Goal: Task Accomplishment & Management: Complete application form

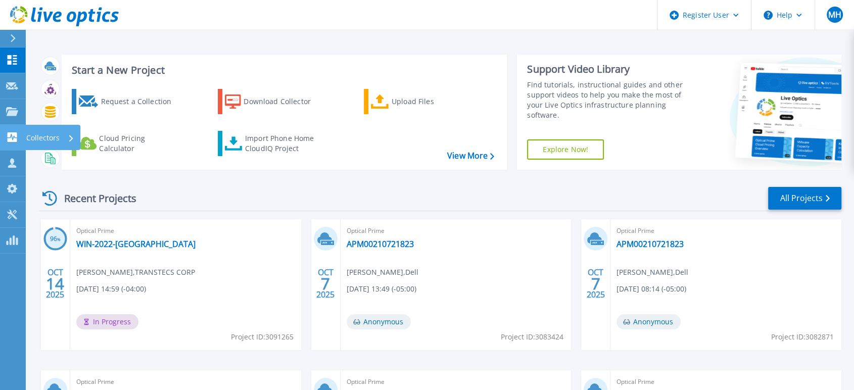
click at [12, 135] on icon at bounding box center [12, 137] width 12 height 10
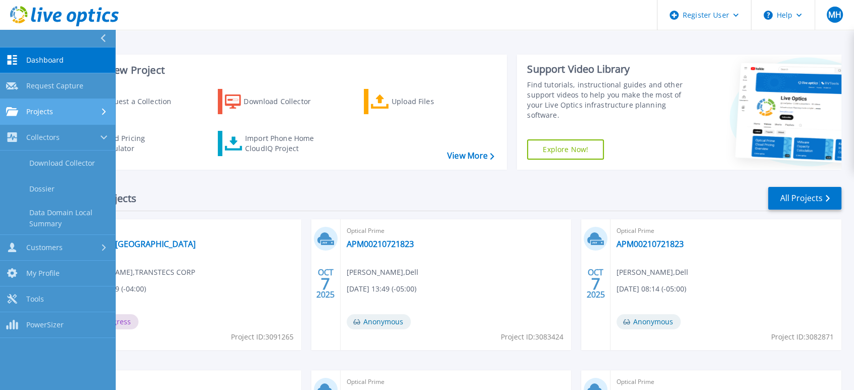
click at [73, 110] on div "Projects" at bounding box center [57, 111] width 103 height 9
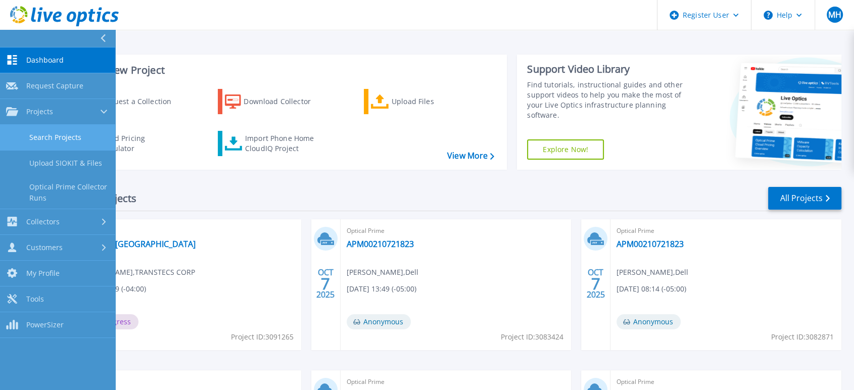
click at [70, 137] on link "Search Projects" at bounding box center [57, 138] width 115 height 26
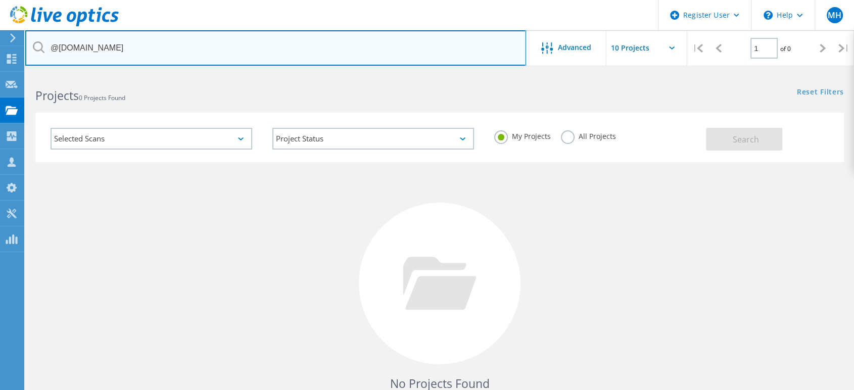
drag, startPoint x: 211, startPoint y: 57, endPoint x: 212, endPoint y: 52, distance: 5.6
click at [212, 56] on input "@capitaliii.com" at bounding box center [275, 47] width 501 height 35
click at [212, 51] on input "@capitaliii.com" at bounding box center [275, 47] width 501 height 35
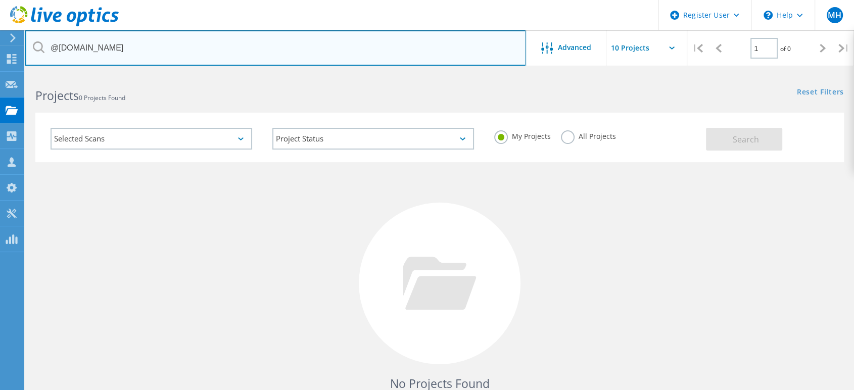
paste input "jacob.petrie@cefonline"
type input "[PERSON_NAME][EMAIL_ADDRESS][PERSON_NAME][DOMAIN_NAME]"
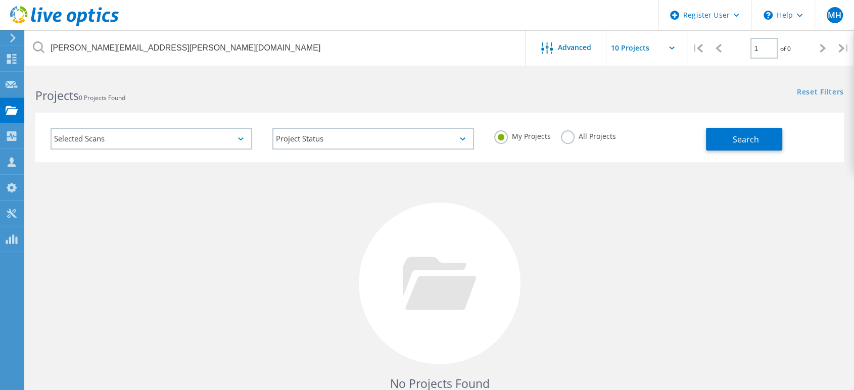
click at [564, 139] on label "All Projects" at bounding box center [588, 135] width 55 height 10
click at [0, 0] on input "All Projects" at bounding box center [0, 0] width 0 height 0
click at [727, 132] on button "Search" at bounding box center [744, 139] width 76 height 23
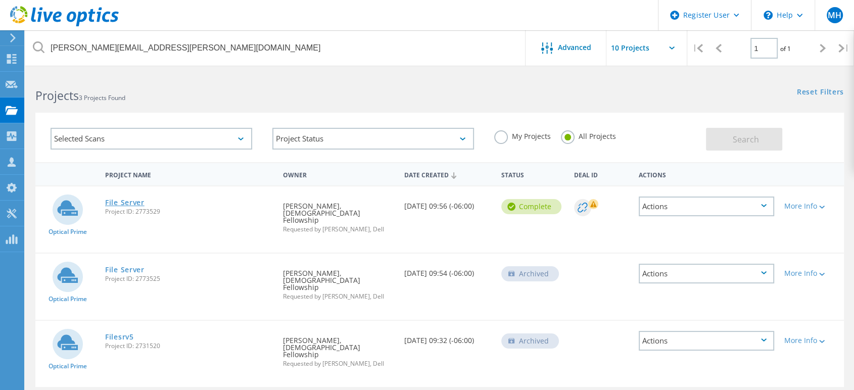
click at [128, 204] on link "File Server" at bounding box center [124, 202] width 39 height 7
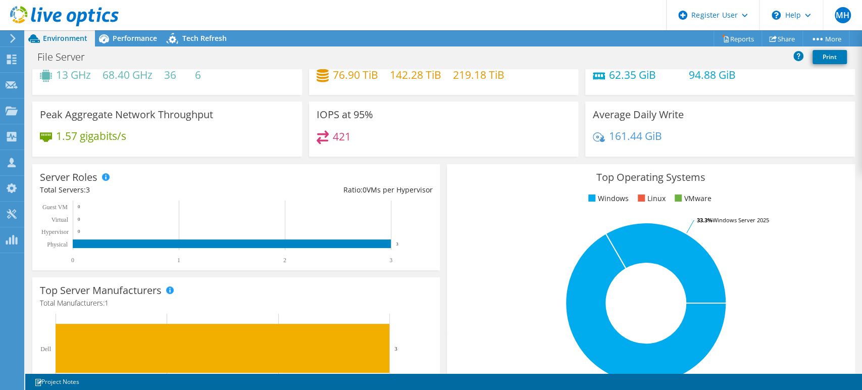
scroll to position [56, 0]
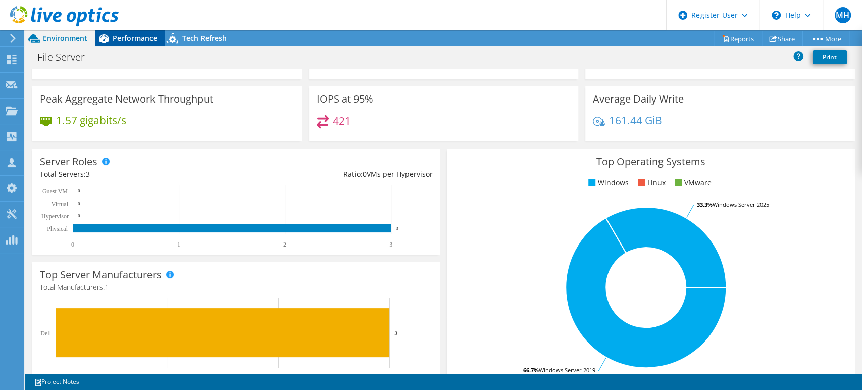
click at [131, 34] on span "Performance" at bounding box center [135, 38] width 44 height 10
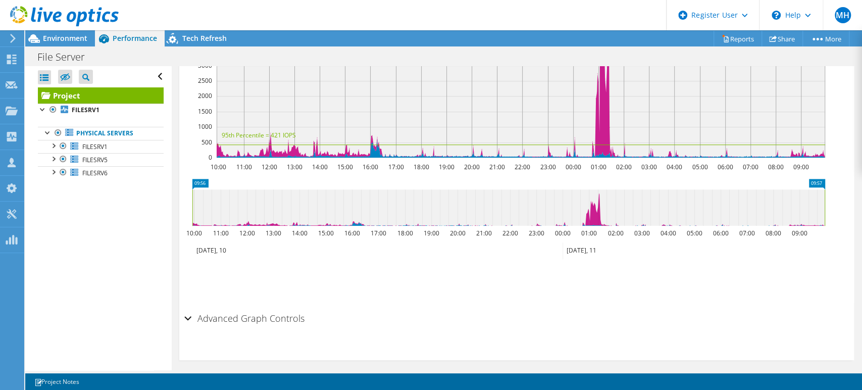
scroll to position [337, 0]
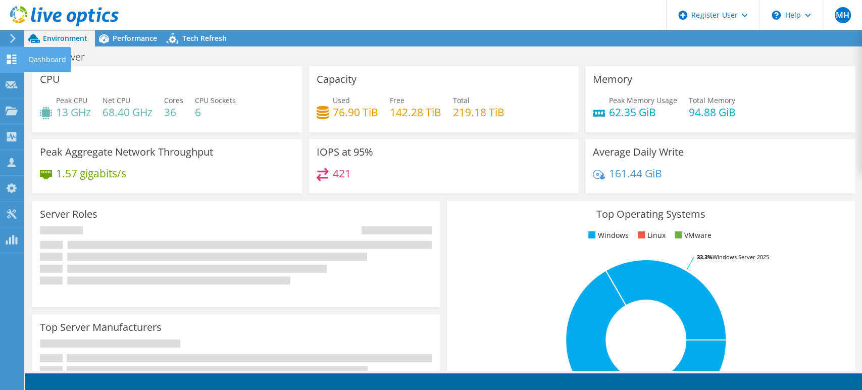
click at [10, 61] on use at bounding box center [12, 60] width 10 height 10
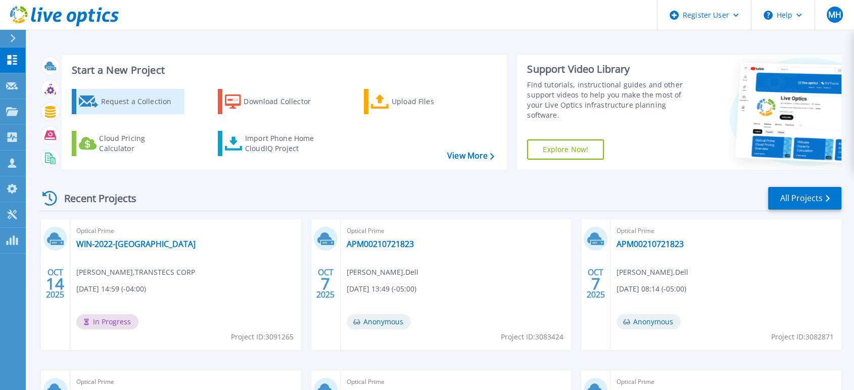
click at [118, 101] on div "Request a Collection" at bounding box center [141, 101] width 81 height 20
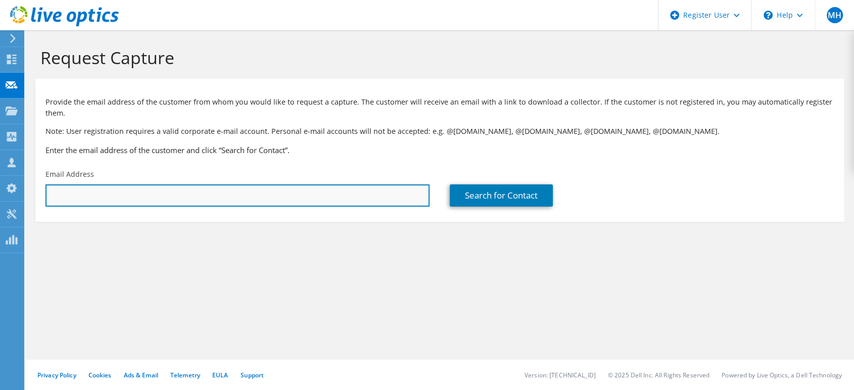
click at [136, 191] on input "text" at bounding box center [237, 195] width 384 height 22
paste input "[EMAIL_ADDRESS][DOMAIN_NAME]"
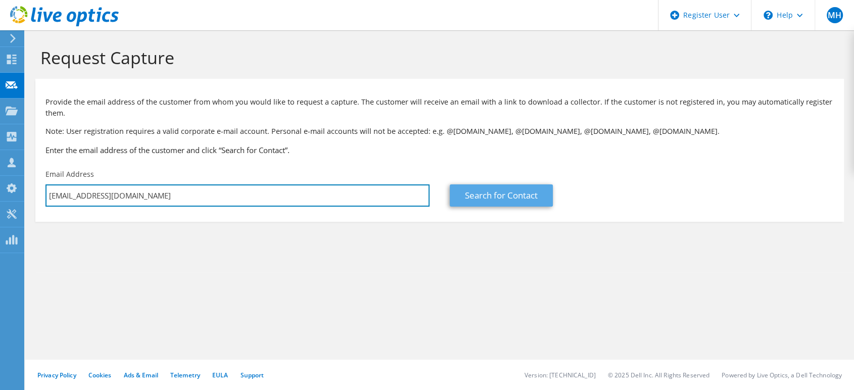
type input "[EMAIL_ADDRESS][DOMAIN_NAME]"
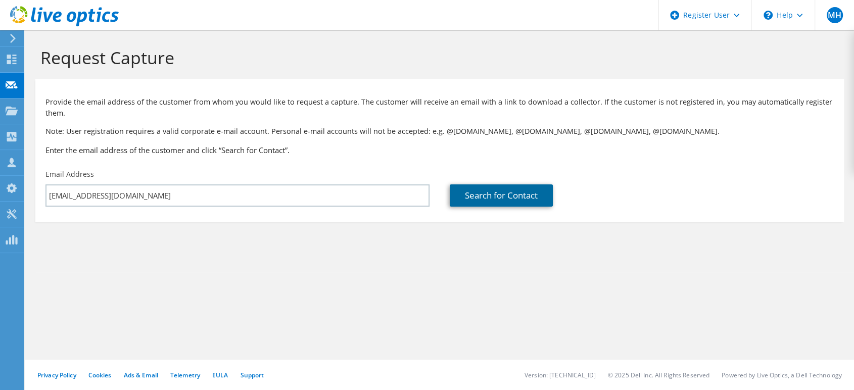
click at [478, 198] on link "Search for Contact" at bounding box center [501, 195] width 103 height 22
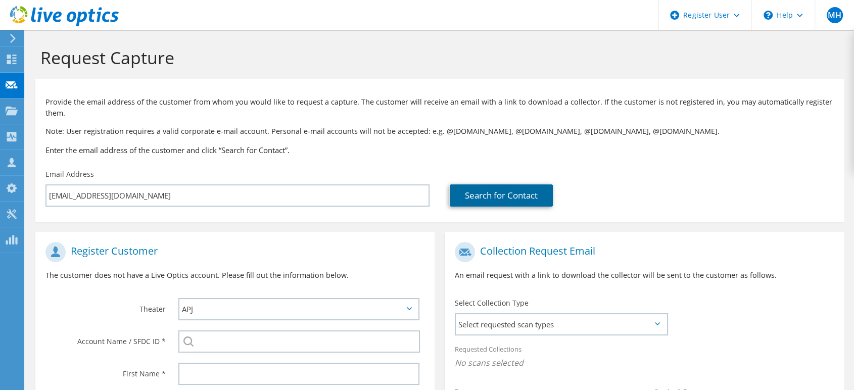
scroll to position [56, 0]
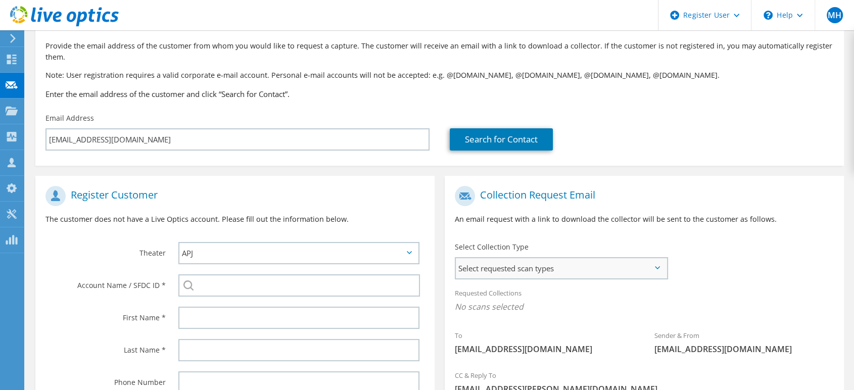
click at [515, 269] on span "Select requested scan types" at bounding box center [561, 268] width 211 height 20
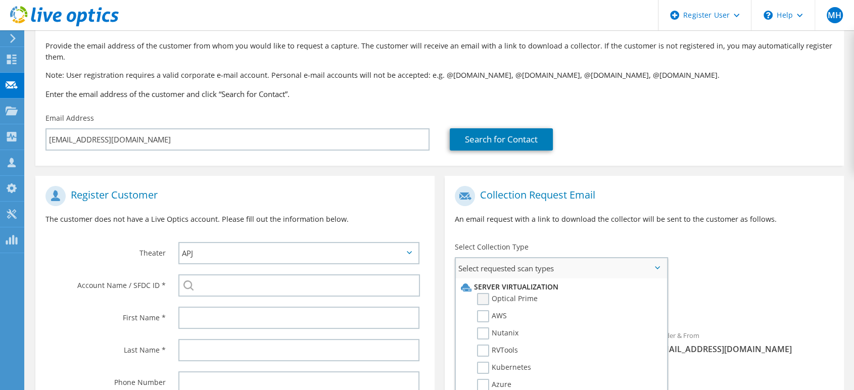
click at [486, 296] on label "Optical Prime" at bounding box center [507, 299] width 61 height 12
click at [0, 0] on input "Optical Prime" at bounding box center [0, 0] width 0 height 0
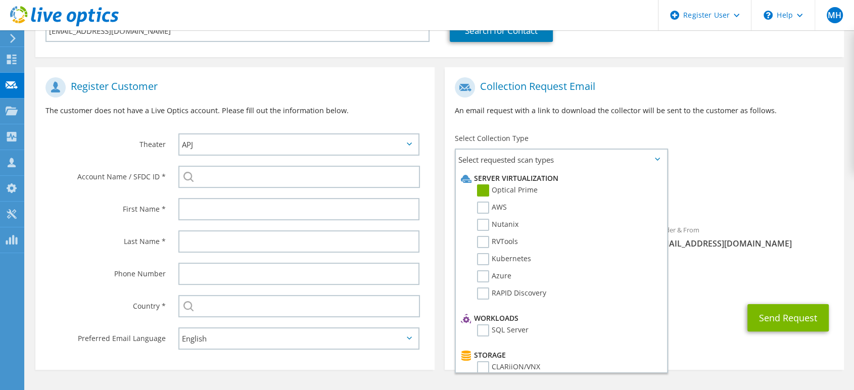
scroll to position [168, 0]
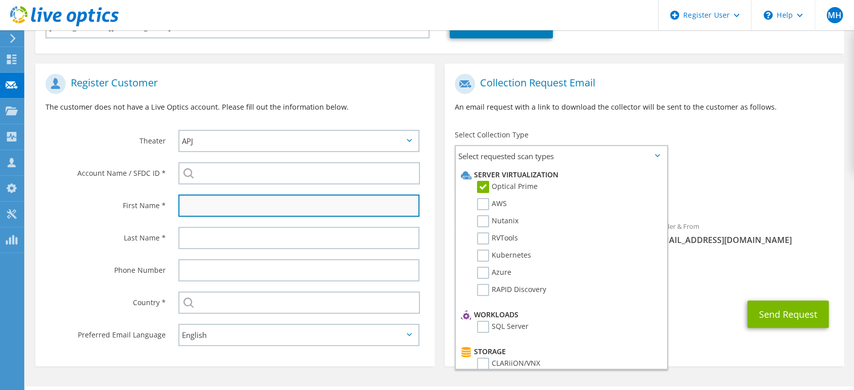
click at [260, 204] on input "text" at bounding box center [298, 206] width 241 height 22
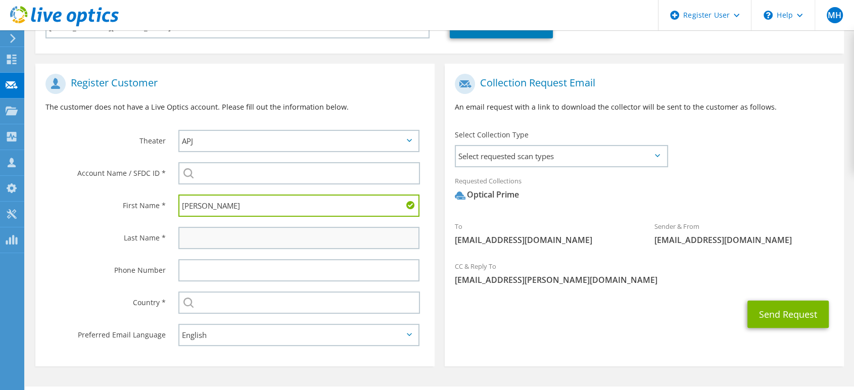
type input "Johnny"
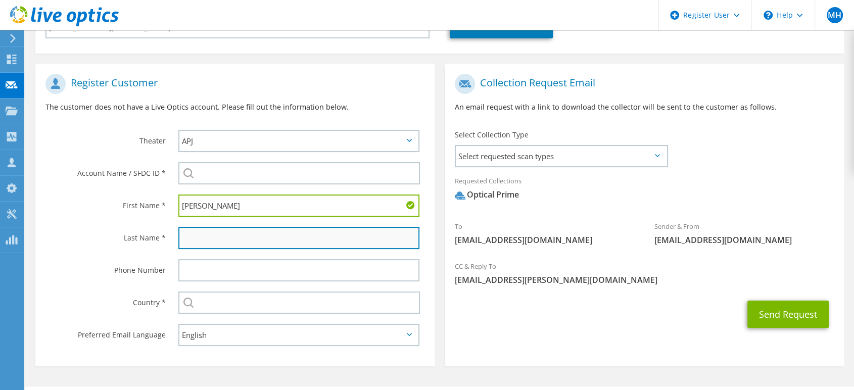
click at [236, 245] on input "text" at bounding box center [298, 238] width 241 height 22
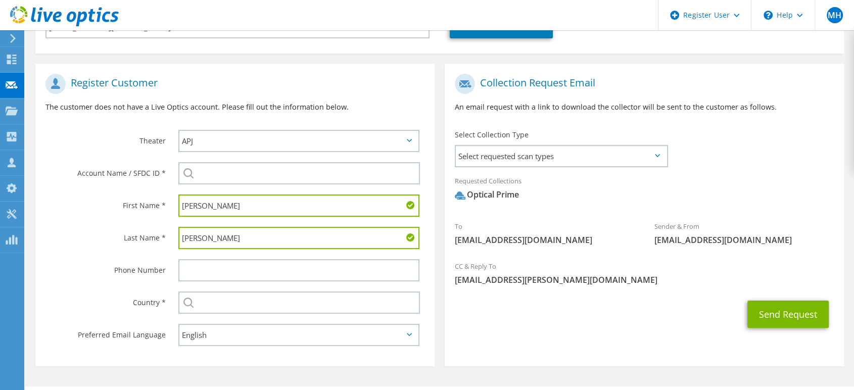
type input "Diaz"
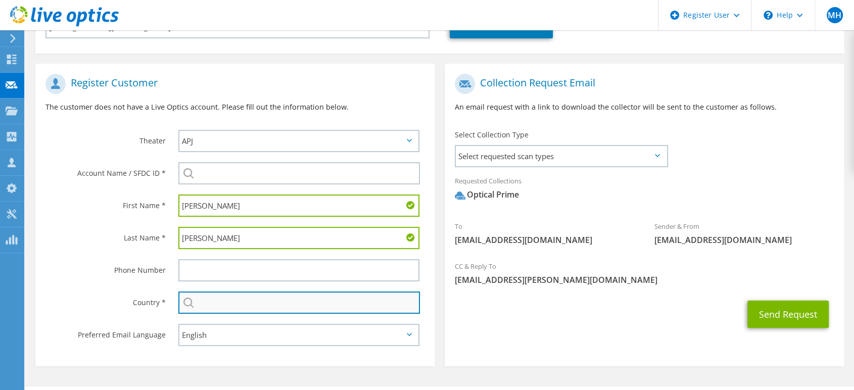
click at [281, 302] on input "text" at bounding box center [299, 303] width 242 height 22
type input "[GEOGRAPHIC_DATA]"
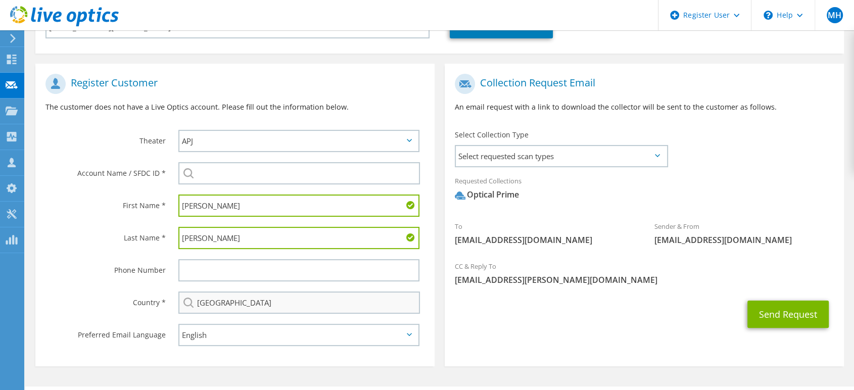
type input "2158582237"
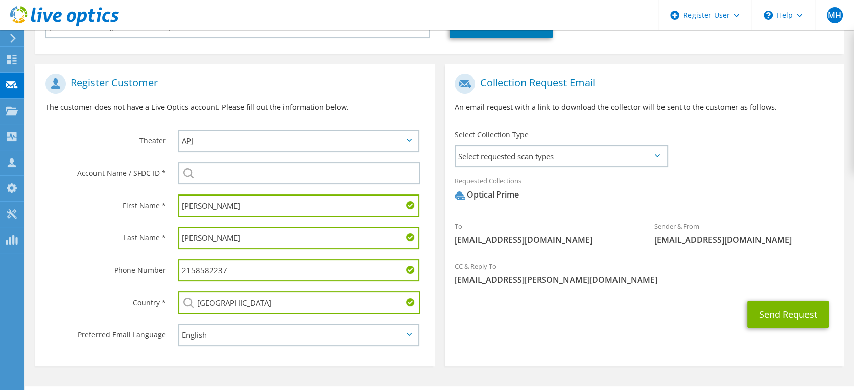
drag, startPoint x: 238, startPoint y: 266, endPoint x: 114, endPoint y: 270, distance: 124.4
click at [114, 270] on div "Phone Number 2158582237" at bounding box center [234, 270] width 399 height 32
click at [530, 304] on div "Send Request" at bounding box center [644, 314] width 399 height 37
click at [773, 306] on button "Send Request" at bounding box center [787, 314] width 81 height 27
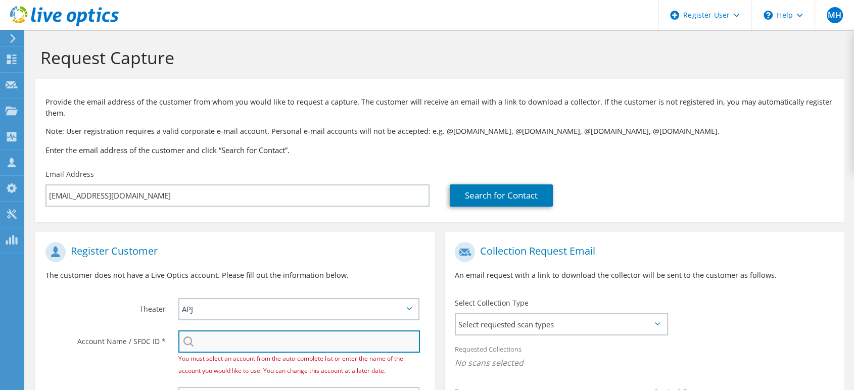
click at [337, 339] on input "search" at bounding box center [299, 341] width 242 height 22
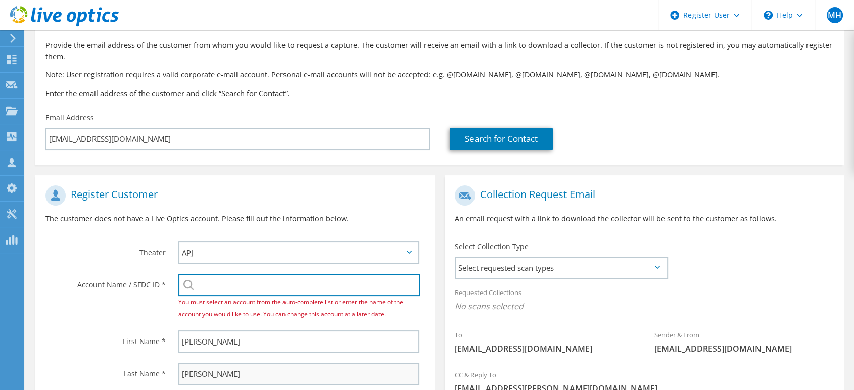
scroll to position [112, 0]
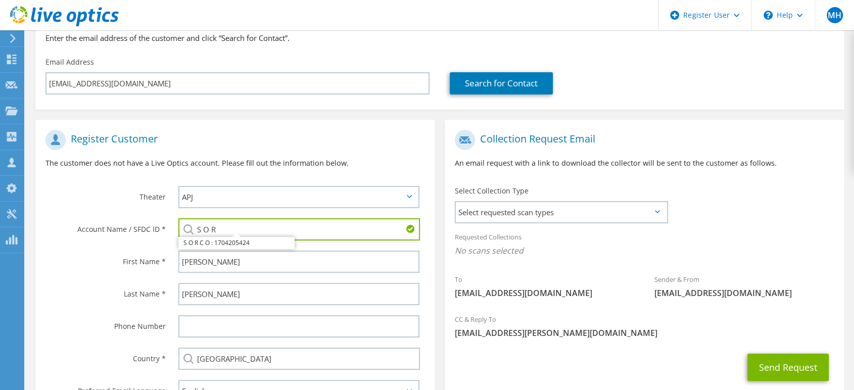
type input "S O R"
click at [615, 255] on span "No scans selected" at bounding box center [644, 250] width 379 height 11
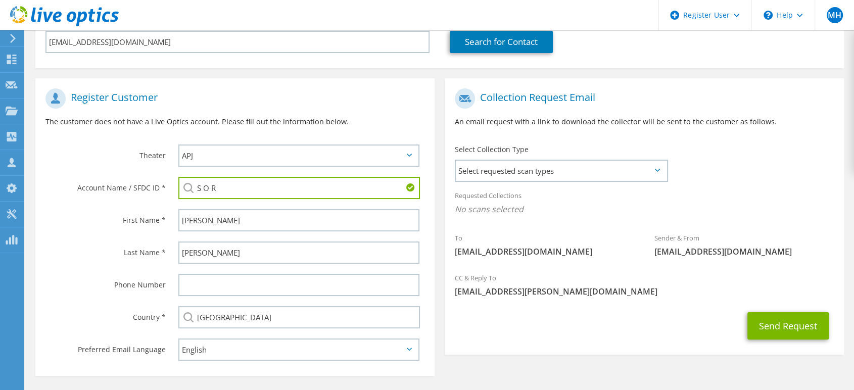
scroll to position [195, 0]
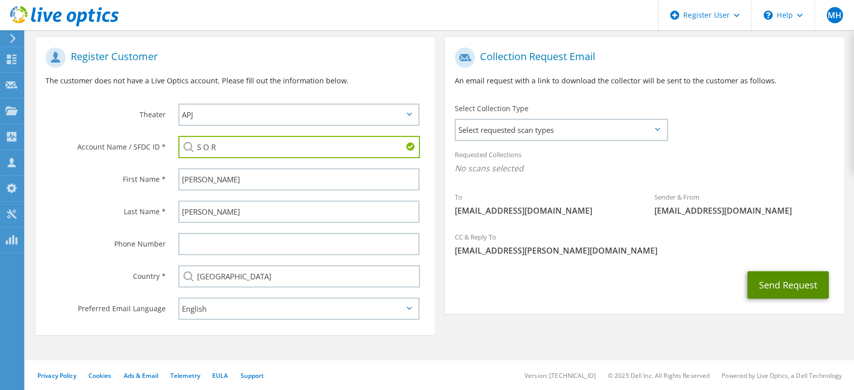
click at [776, 279] on button "Send Request" at bounding box center [787, 284] width 81 height 27
